Goal: Task Accomplishment & Management: Use online tool/utility

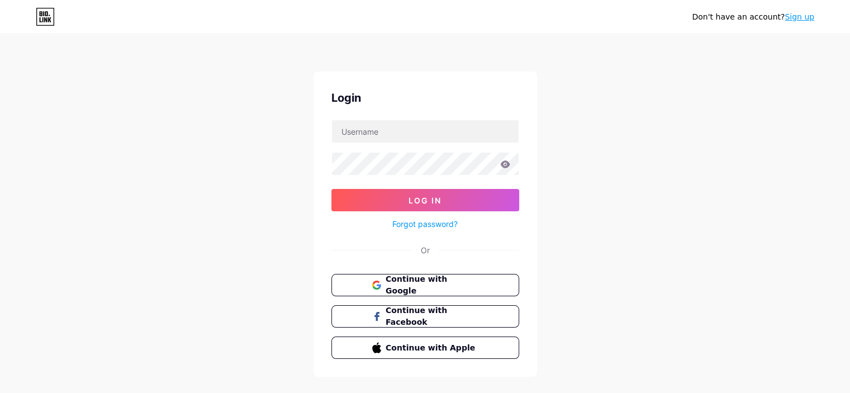
click at [458, 286] on span "Continue with Google" at bounding box center [432, 284] width 92 height 23
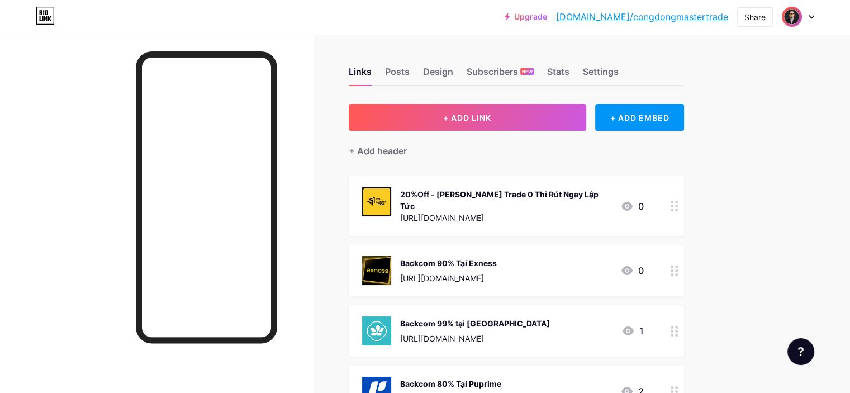
click at [811, 17] on icon at bounding box center [812, 17] width 4 height 3
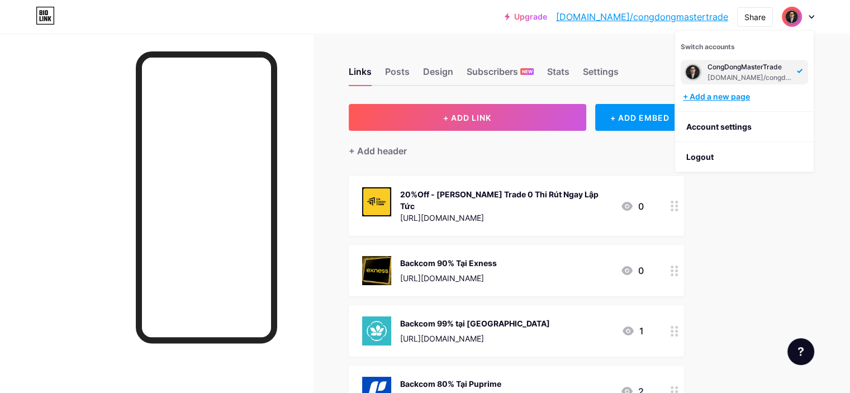
click at [730, 100] on div "+ Add a new page" at bounding box center [745, 96] width 125 height 11
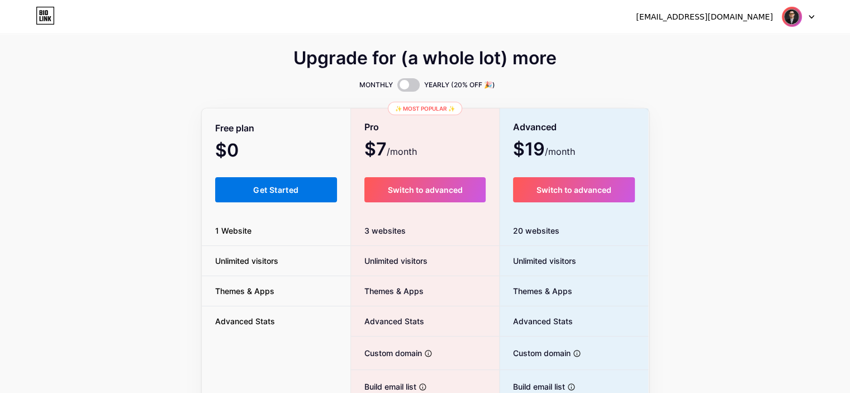
click at [250, 188] on button "Get Started" at bounding box center [276, 189] width 122 height 25
